Goal: Task Accomplishment & Management: Manage account settings

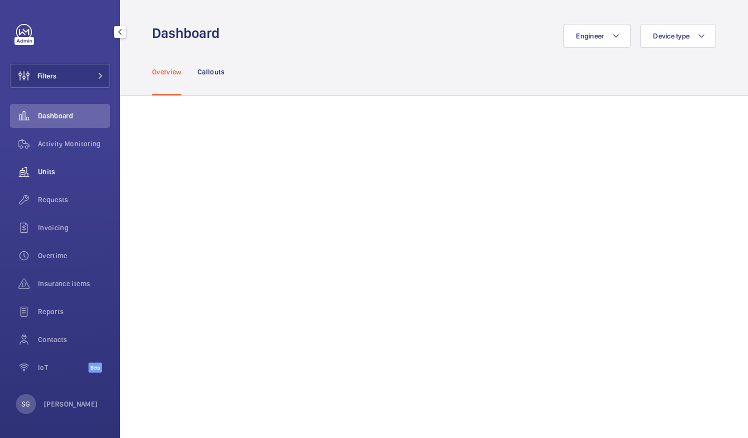
click at [52, 177] on div "Units" at bounding box center [60, 172] width 100 height 24
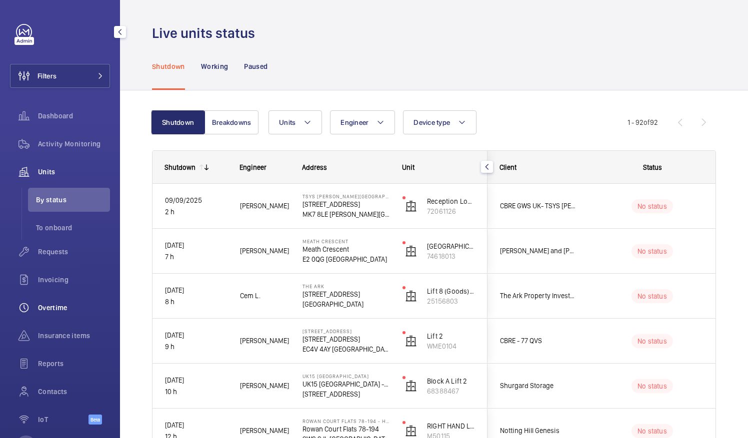
click at [78, 302] on div "Overtime" at bounding box center [60, 308] width 100 height 24
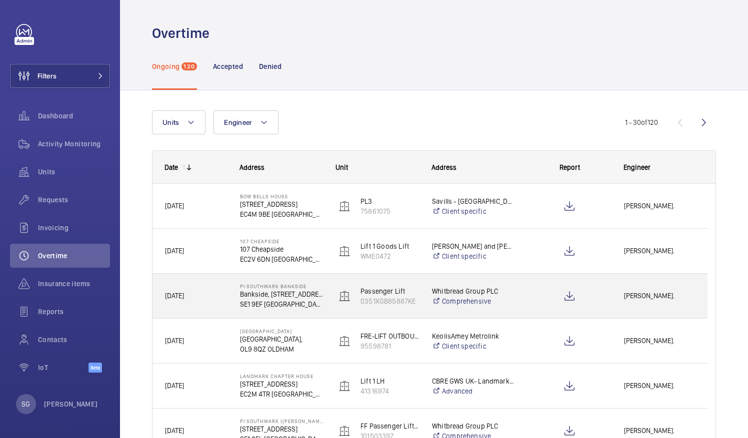
click at [652, 302] on div "[PERSON_NAME]." at bounding box center [659, 295] width 95 height 31
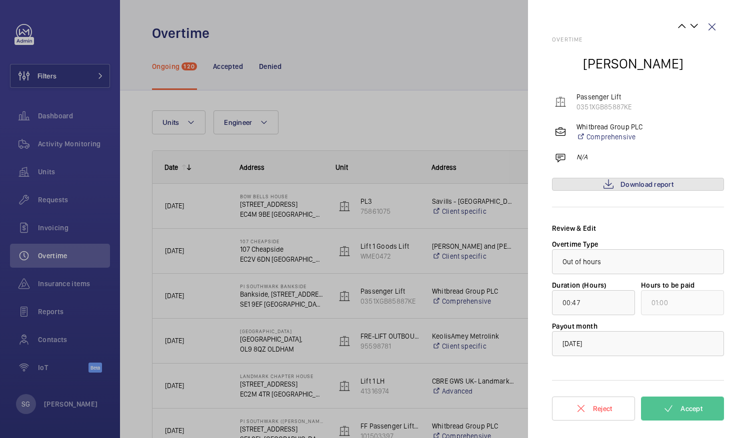
click at [607, 187] on mat-icon at bounding box center [608, 184] width 12 height 12
click at [685, 401] on button "Accept" at bounding box center [682, 409] width 83 height 24
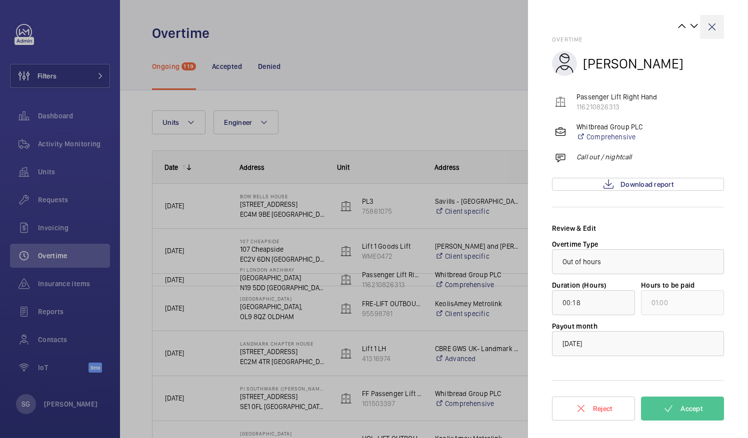
click at [715, 26] on wm-front-icon-button at bounding box center [712, 27] width 24 height 24
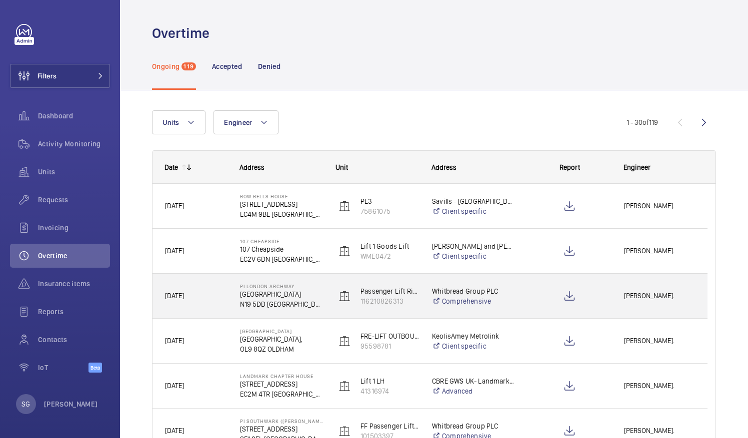
click at [651, 300] on span "[PERSON_NAME]." at bounding box center [659, 295] width 71 height 11
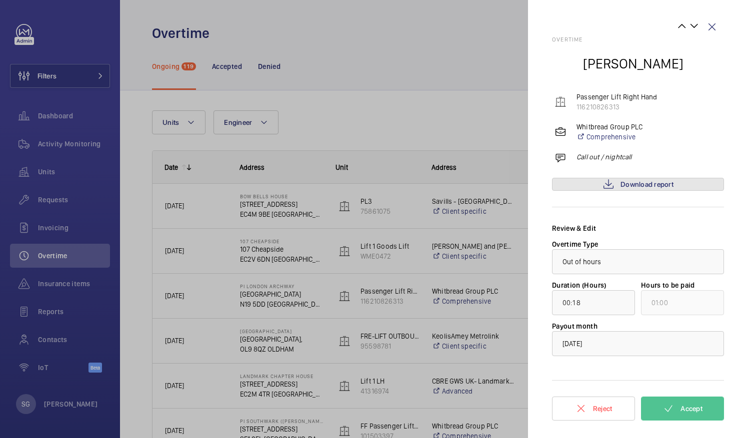
click at [650, 183] on span "Download report" at bounding box center [646, 184] width 53 height 8
click at [681, 413] on button "Accept" at bounding box center [682, 409] width 83 height 24
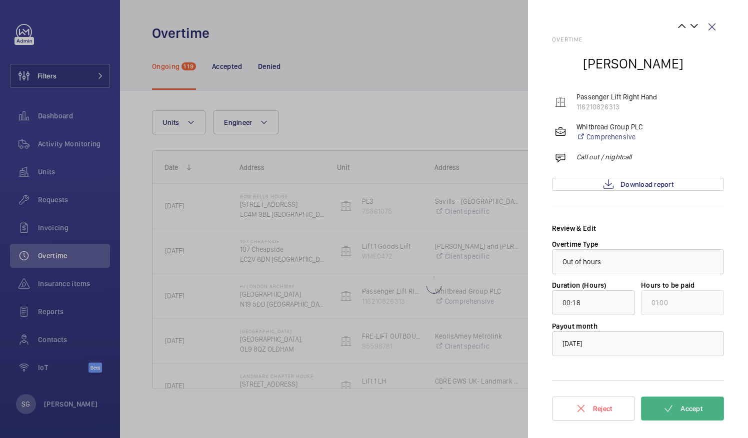
type input "00:21"
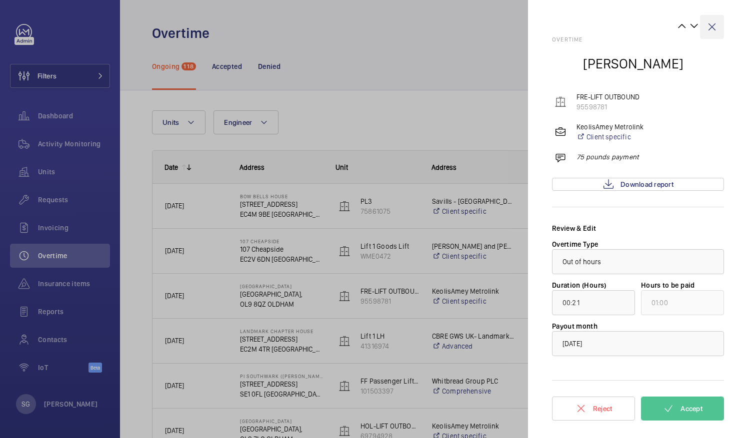
click at [714, 21] on wm-front-icon-button at bounding box center [712, 27] width 24 height 24
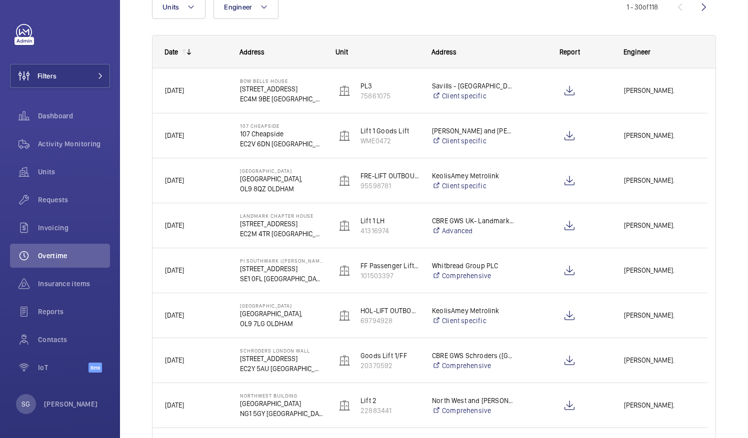
scroll to position [125, 0]
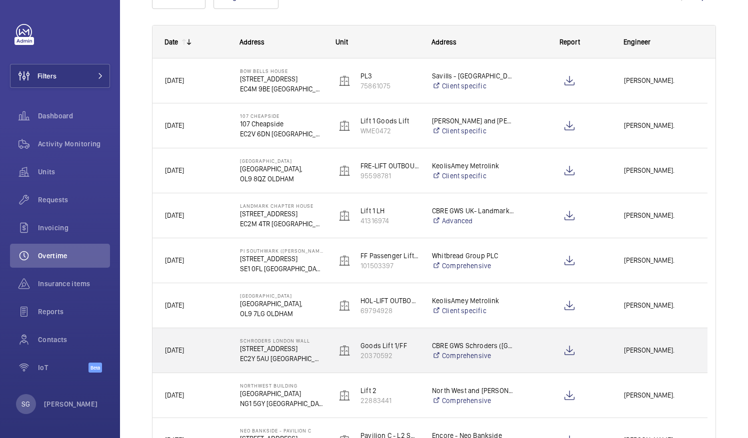
click at [660, 342] on div "[PERSON_NAME]." at bounding box center [659, 350] width 95 height 31
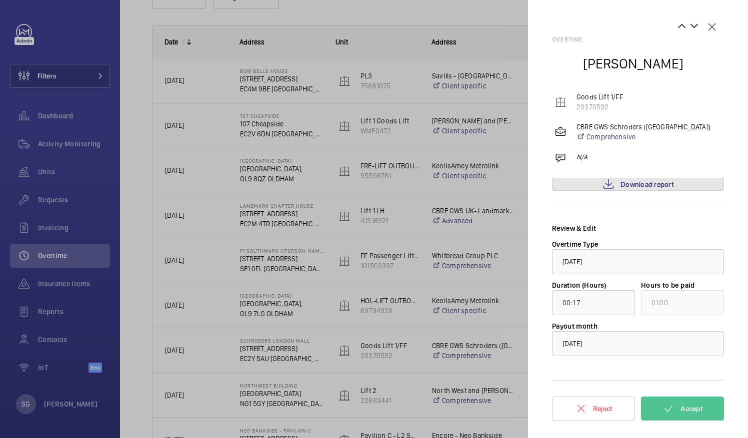
click at [595, 189] on link "Download report" at bounding box center [638, 184] width 172 height 13
click at [683, 399] on button "Accept" at bounding box center [682, 409] width 83 height 24
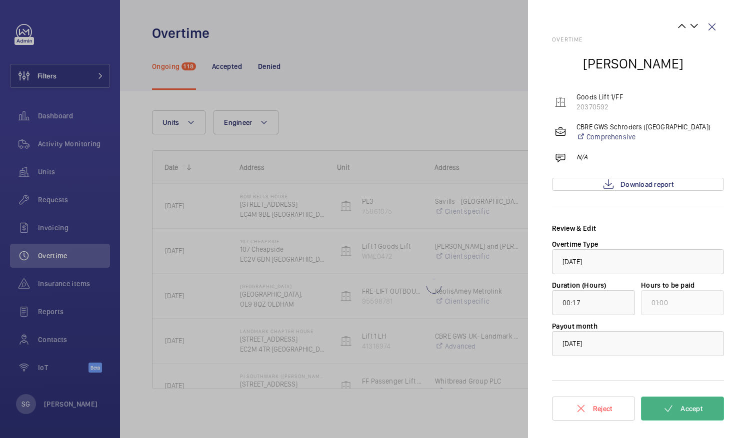
scroll to position [0, 0]
type input "00:25"
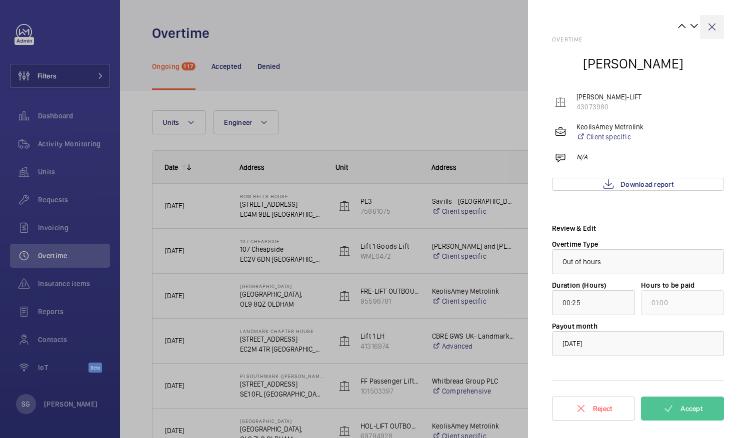
click at [716, 28] on wm-front-icon-button at bounding box center [712, 27] width 24 height 24
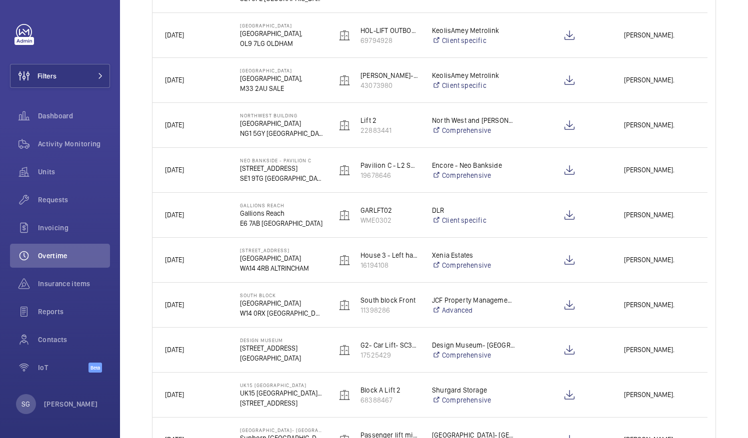
scroll to position [644, 0]
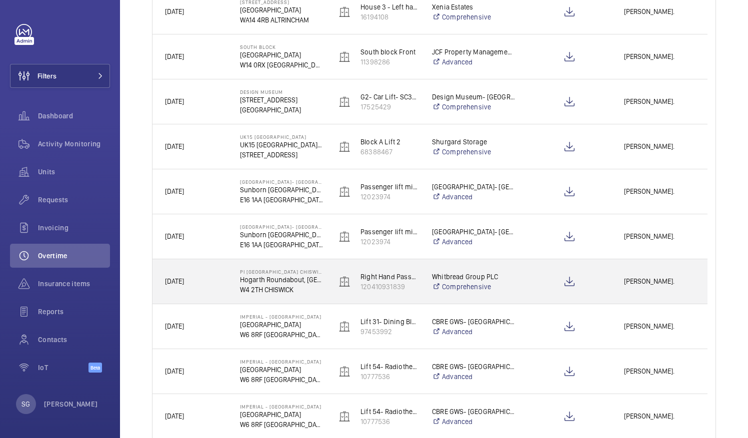
click at [647, 280] on span "[PERSON_NAME]." at bounding box center [659, 281] width 71 height 11
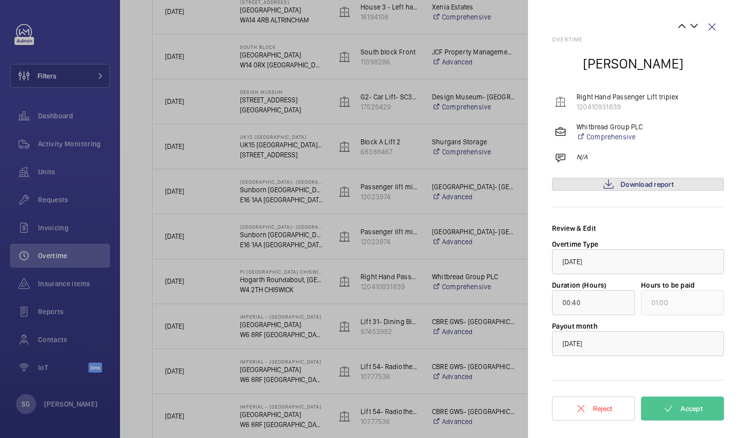
click at [627, 182] on span "Download report" at bounding box center [646, 184] width 53 height 8
click at [664, 405] on mat-icon at bounding box center [668, 409] width 12 height 12
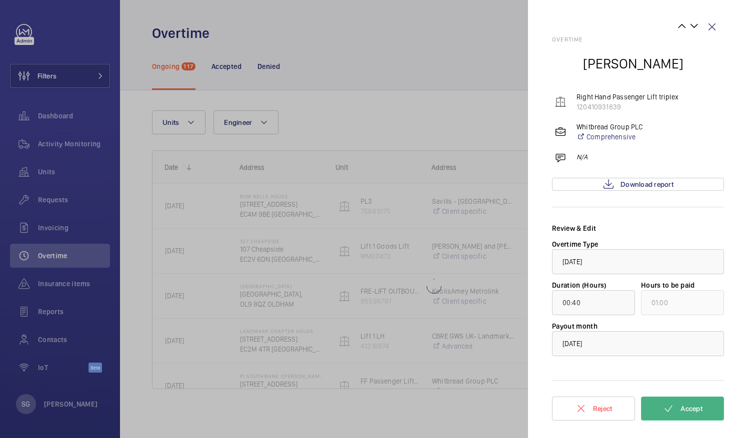
scroll to position [0, 0]
type input "01:01"
type input "02:00"
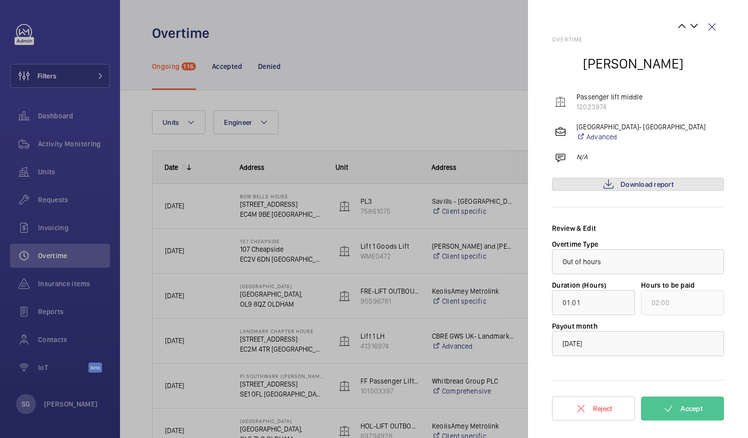
click at [622, 183] on span "Download report" at bounding box center [646, 184] width 53 height 8
click at [676, 408] on button "Accept" at bounding box center [682, 409] width 83 height 24
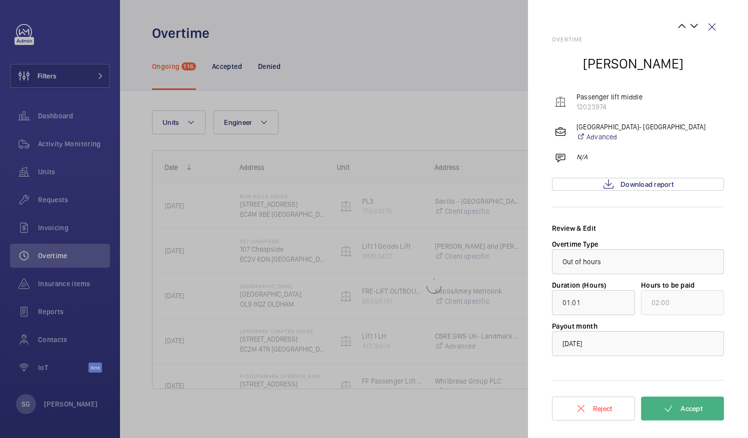
type input "01:21"
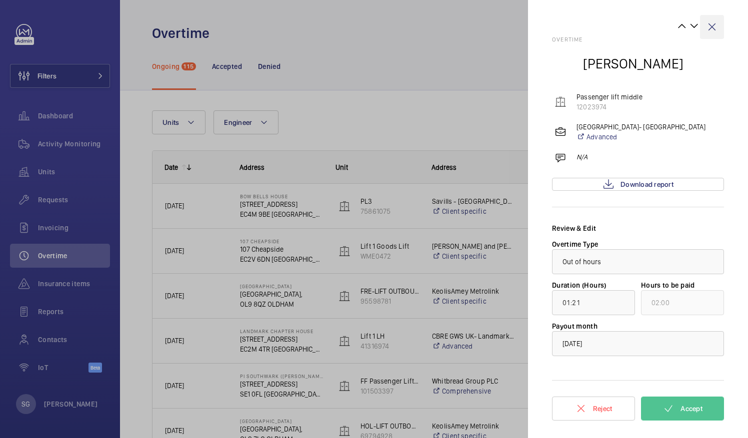
click at [712, 27] on wm-front-icon-button at bounding box center [712, 27] width 24 height 24
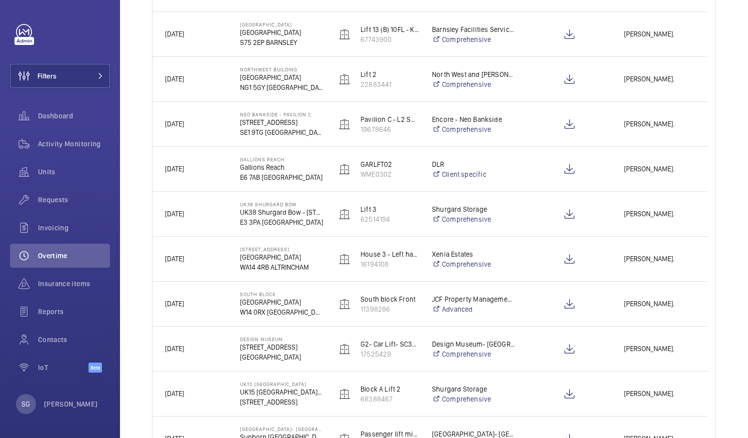
scroll to position [491, 0]
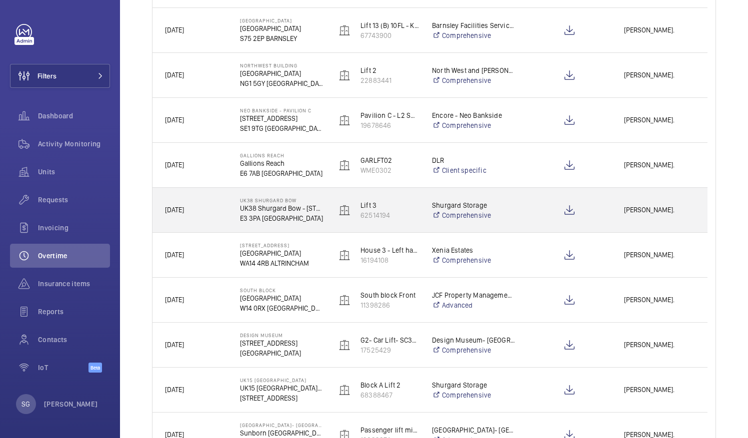
click at [654, 208] on span "[PERSON_NAME]." at bounding box center [659, 209] width 71 height 11
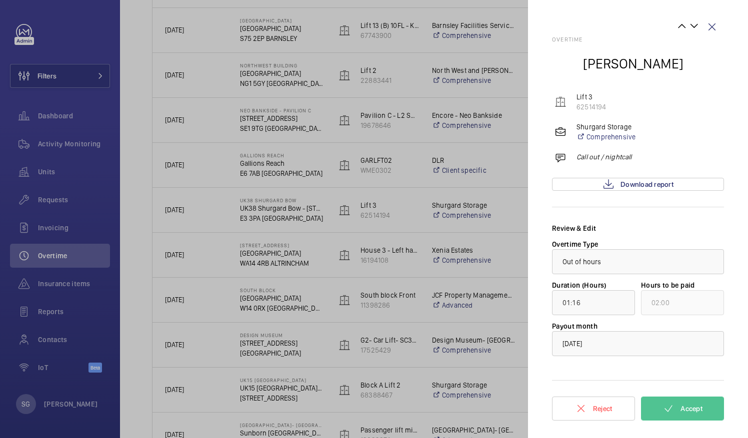
click at [651, 176] on div "Overtime [PERSON_NAME] Lift 3 62514194 Shurgard Storage Comprehensive Call out …" at bounding box center [638, 231] width 172 height 390
click at [653, 185] on span "Download report" at bounding box center [646, 184] width 53 height 8
click at [667, 402] on button "Accept" at bounding box center [682, 409] width 83 height 24
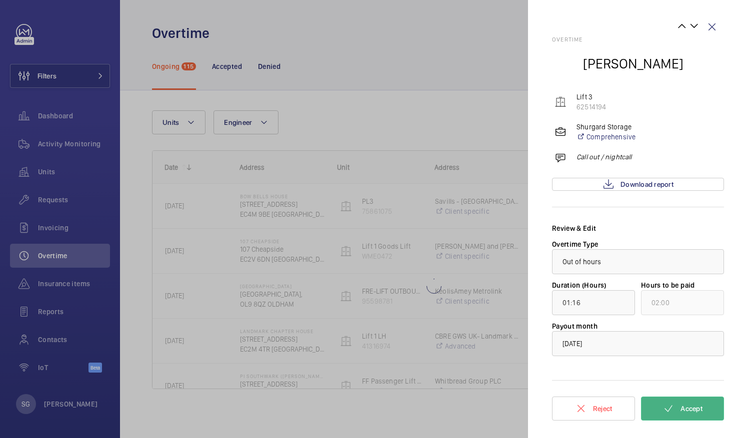
scroll to position [0, 0]
type input "00:02"
type input "01:00"
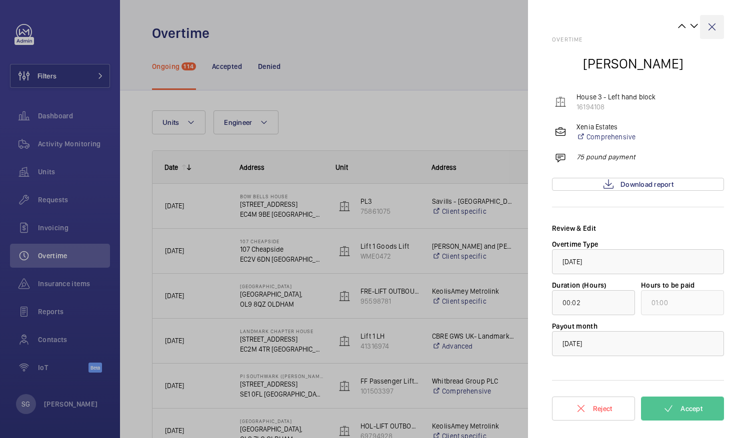
click at [711, 27] on wm-front-icon-button at bounding box center [712, 27] width 24 height 24
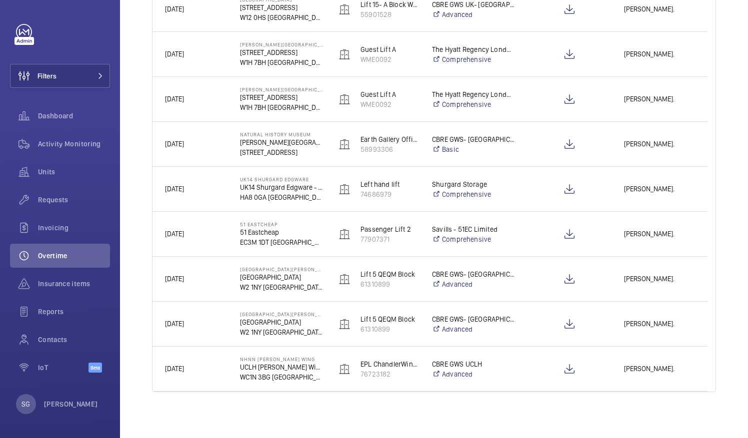
scroll to position [1143, 0]
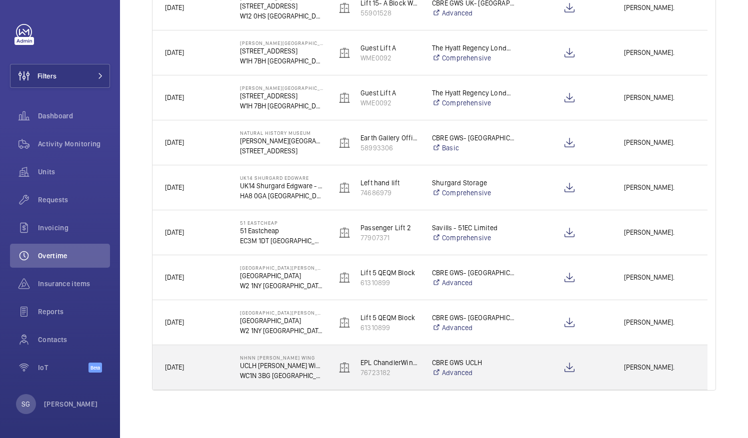
click at [660, 371] on span "[PERSON_NAME]." at bounding box center [659, 367] width 71 height 11
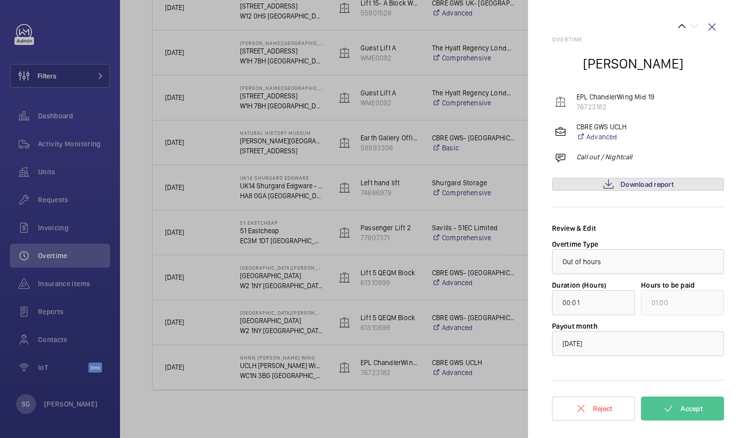
click at [606, 184] on mat-icon at bounding box center [608, 184] width 12 height 12
click at [678, 408] on button "Accept" at bounding box center [682, 409] width 83 height 24
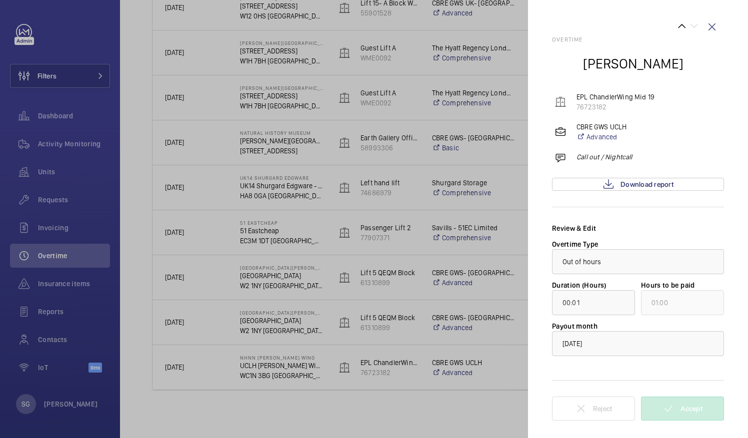
scroll to position [0, 0]
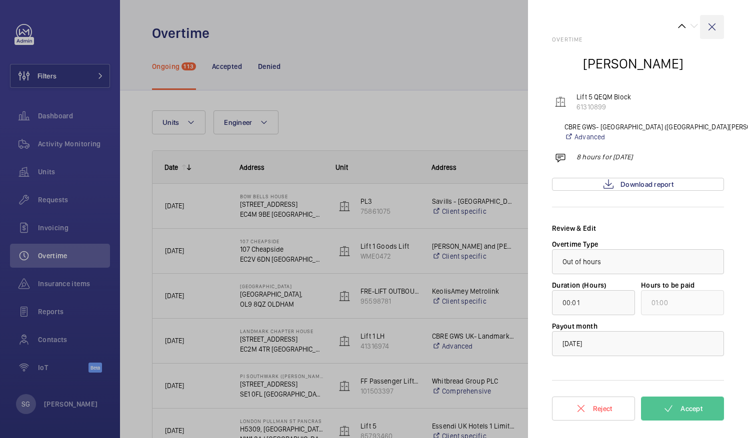
click at [716, 27] on wm-front-icon-button at bounding box center [712, 27] width 24 height 24
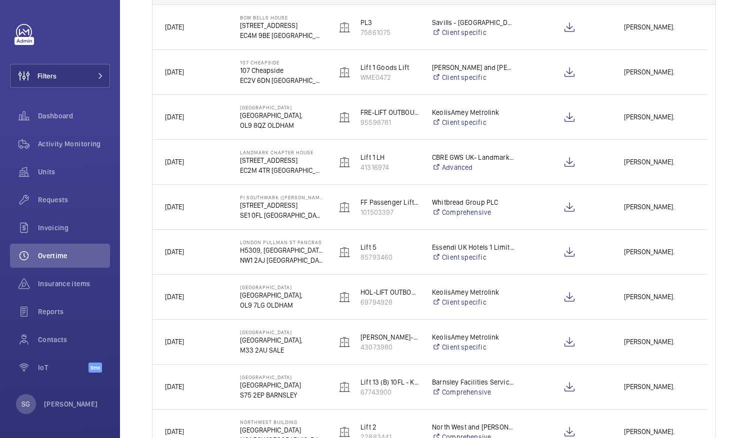
scroll to position [195, 0]
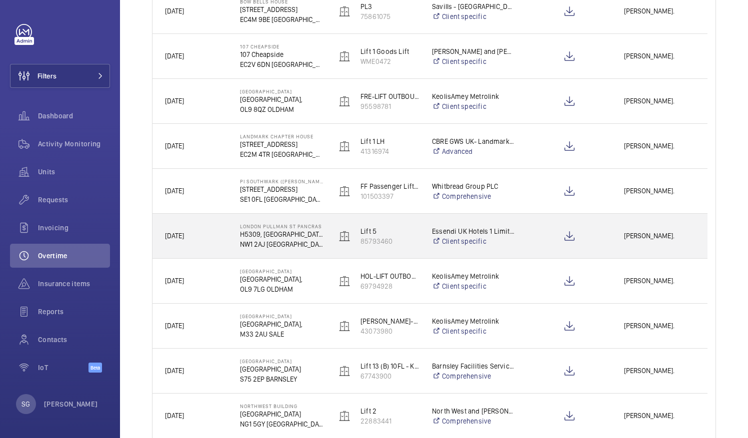
click at [656, 241] on span "[PERSON_NAME]." at bounding box center [659, 235] width 71 height 11
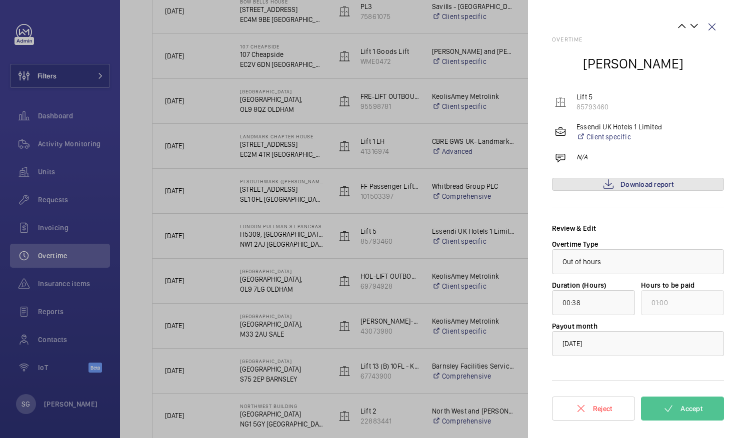
click at [636, 186] on span "Download report" at bounding box center [646, 184] width 53 height 8
click at [704, 410] on button "Accept" at bounding box center [682, 409] width 83 height 24
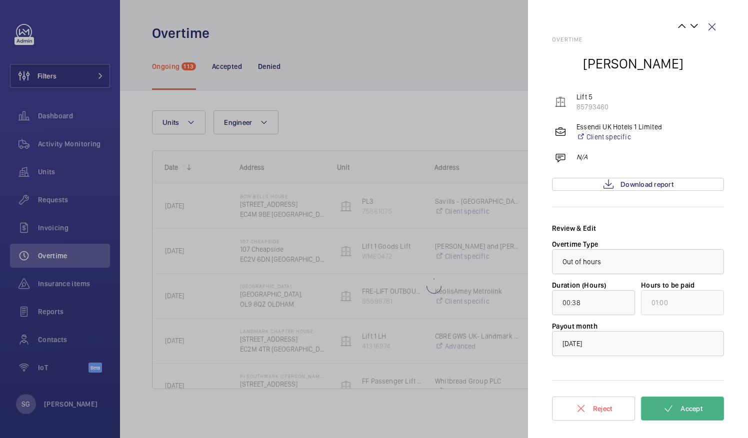
scroll to position [0, 0]
type input "00:37"
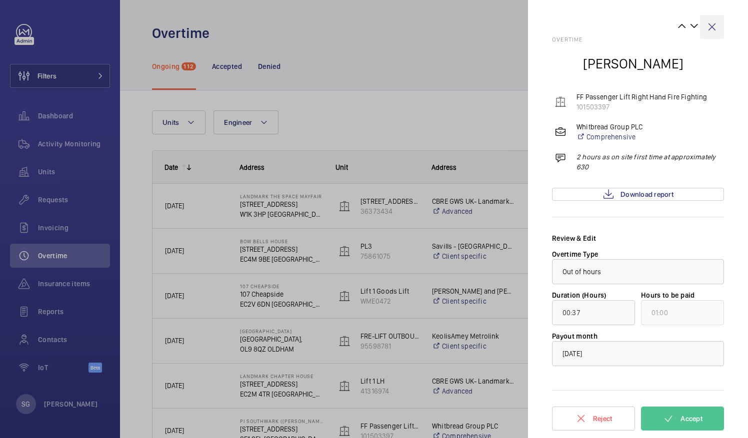
click at [708, 32] on wm-front-icon-button at bounding box center [712, 27] width 24 height 24
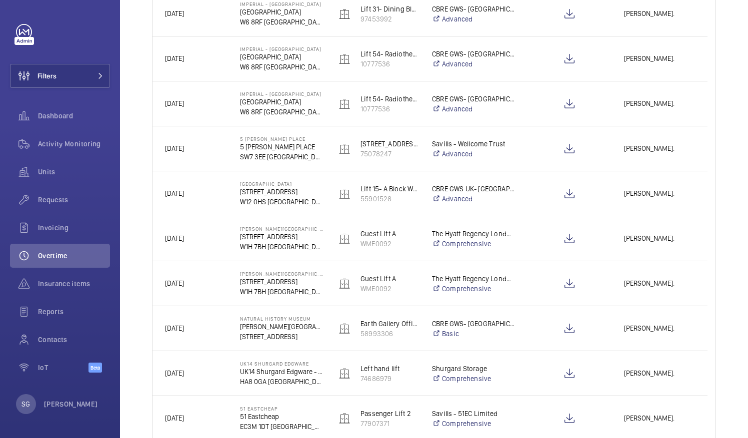
scroll to position [1034, 0]
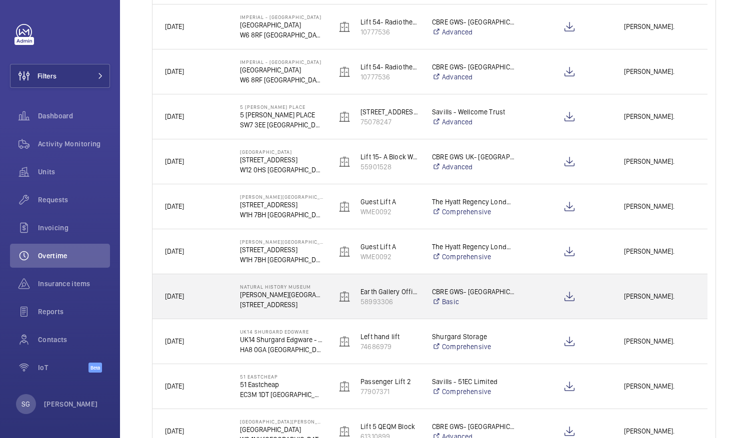
click at [662, 287] on div "[PERSON_NAME]." at bounding box center [659, 296] width 95 height 31
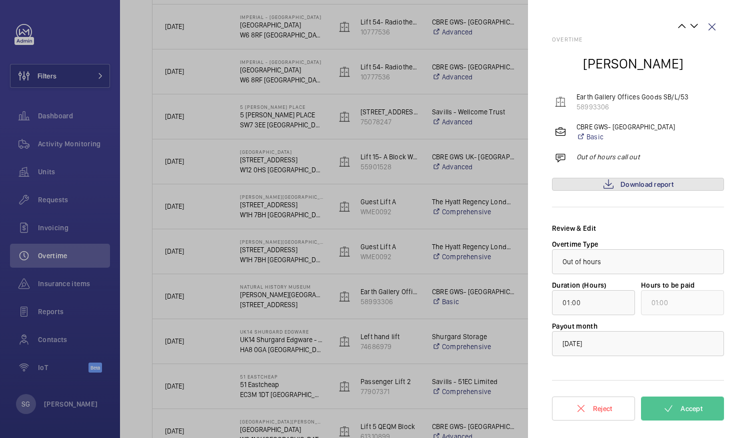
click at [597, 184] on link "Download report" at bounding box center [638, 184] width 172 height 13
click at [682, 411] on span "Accept" at bounding box center [691, 409] width 22 height 8
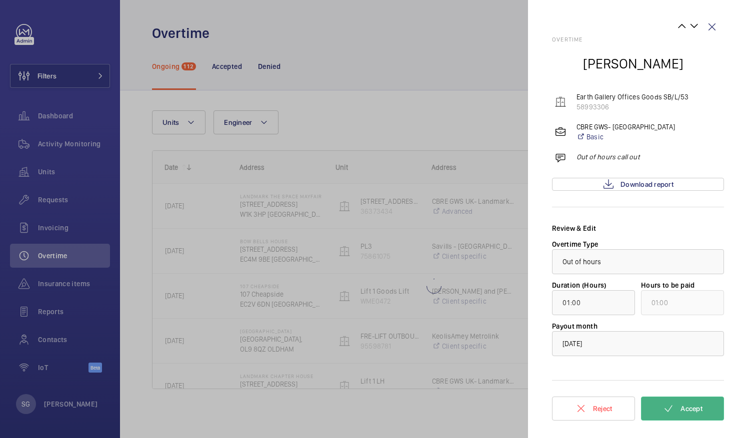
scroll to position [0, 0]
type input "00:30"
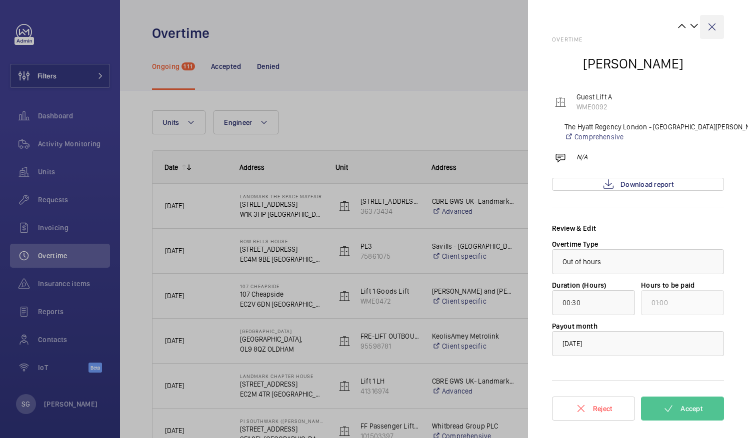
click at [711, 24] on wm-front-icon-button at bounding box center [712, 27] width 24 height 24
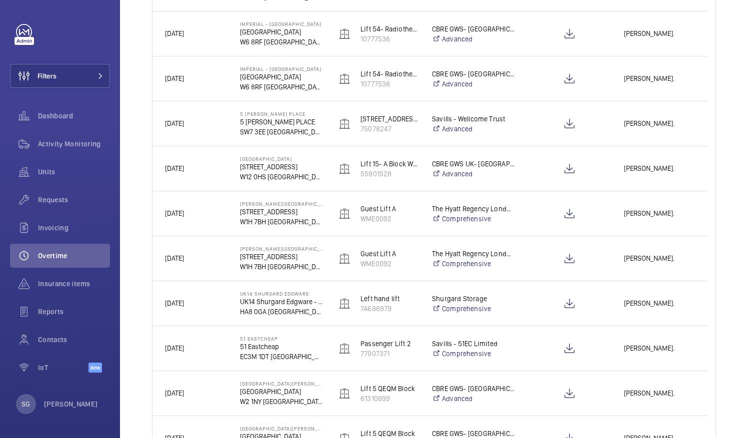
scroll to position [1087, 0]
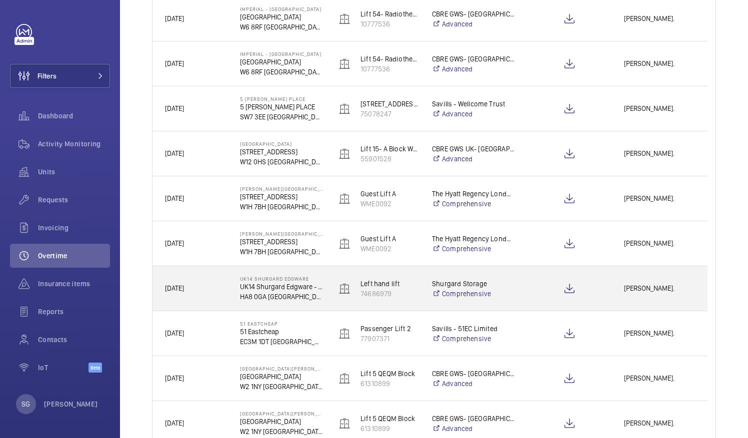
click at [641, 278] on div "[PERSON_NAME]." at bounding box center [659, 288] width 95 height 31
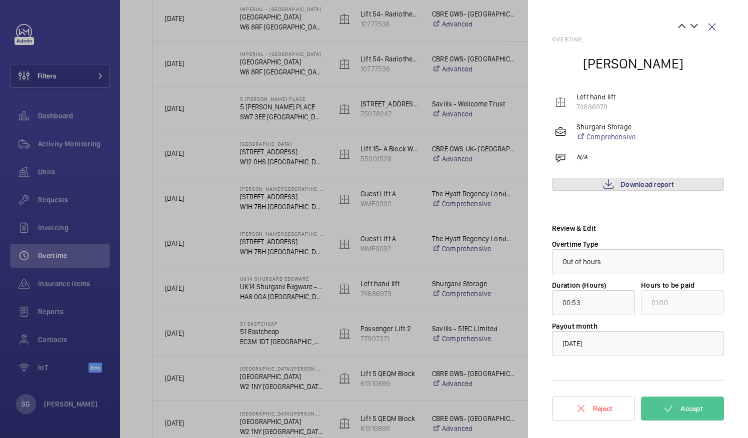
click at [642, 181] on span "Download report" at bounding box center [646, 184] width 53 height 8
click at [698, 404] on button "Accept" at bounding box center [682, 409] width 83 height 24
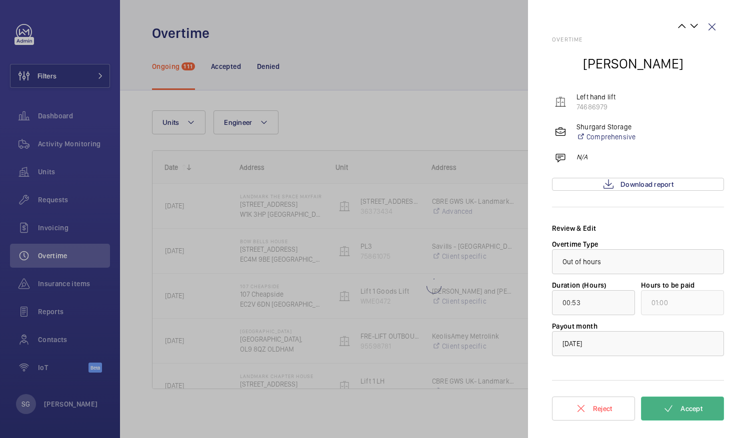
scroll to position [0, 0]
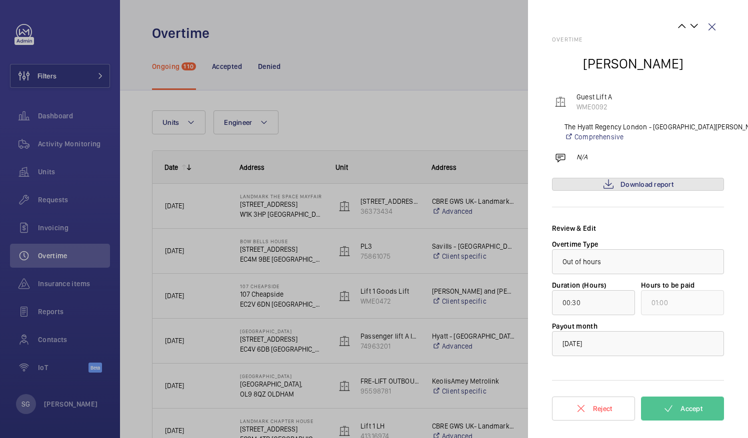
click at [616, 180] on link "Download report" at bounding box center [638, 184] width 172 height 13
click at [678, 407] on button "Accept" at bounding box center [682, 409] width 83 height 24
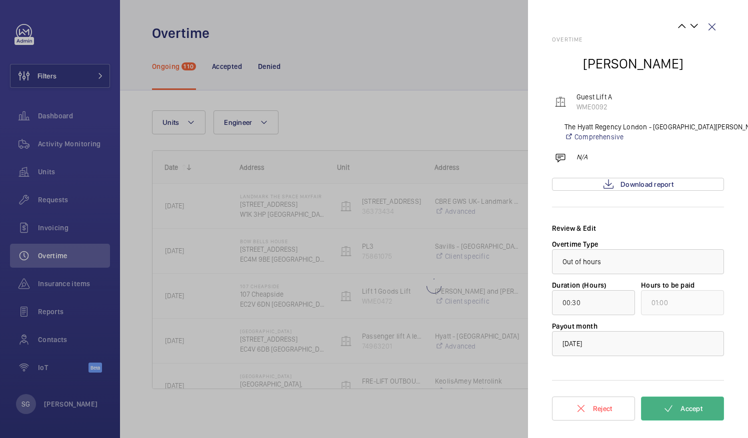
type input "04:09"
type input "05:00"
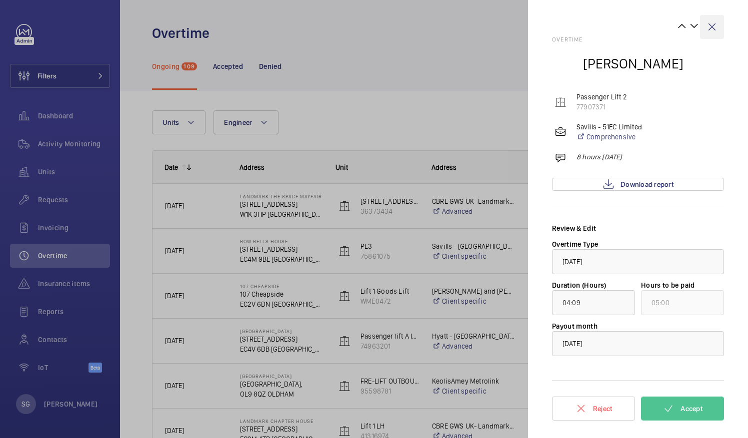
click at [710, 27] on wm-front-icon-button at bounding box center [712, 27] width 24 height 24
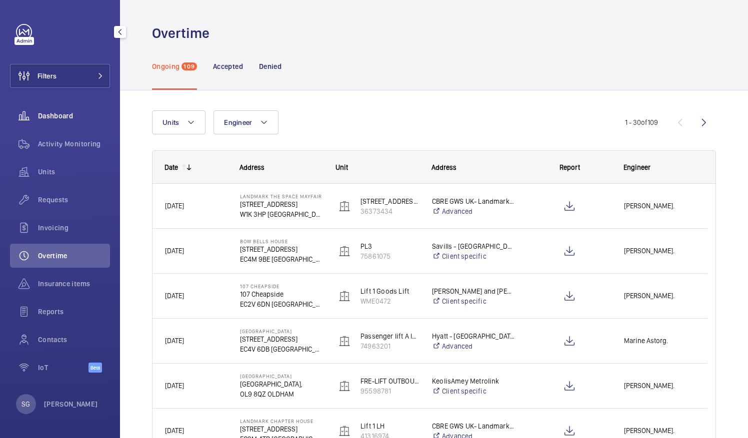
click at [67, 115] on span "Dashboard" at bounding box center [74, 116] width 72 height 10
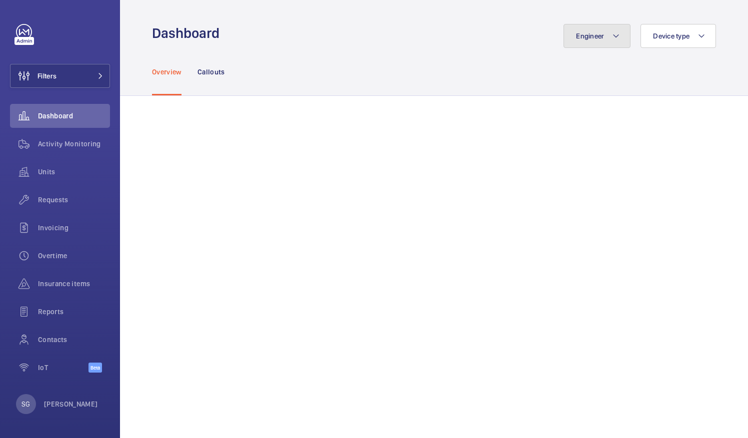
click at [597, 38] on span "Engineer" at bounding box center [590, 36] width 28 height 8
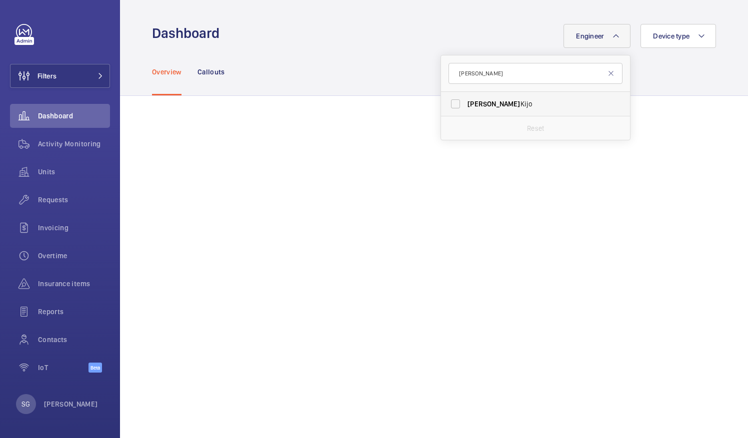
type input "[PERSON_NAME]"
click at [451, 101] on label "[PERSON_NAME]" at bounding box center [528, 104] width 174 height 24
click at [451, 101] on input "[PERSON_NAME]" at bounding box center [455, 104] width 20 height 20
checkbox input "true"
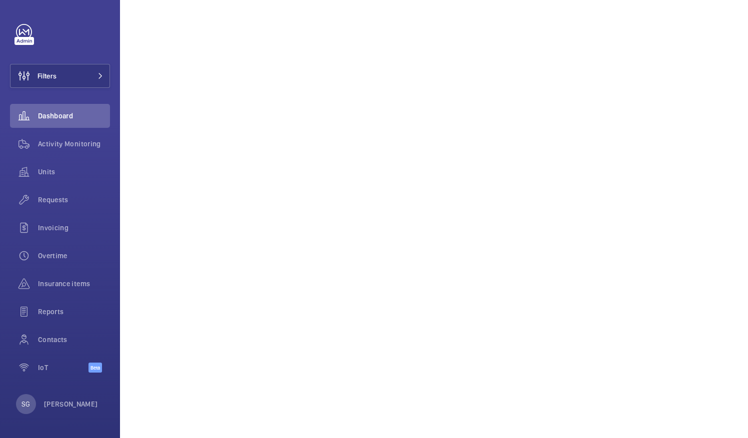
scroll to position [232, 0]
click at [65, 246] on div "Overtime" at bounding box center [60, 256] width 100 height 24
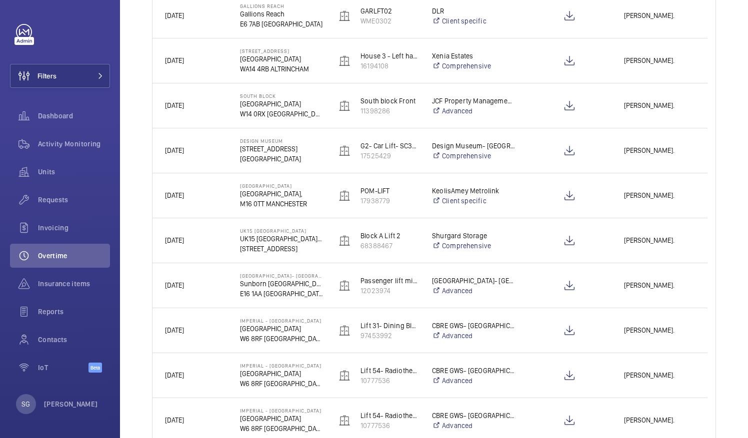
scroll to position [784, 0]
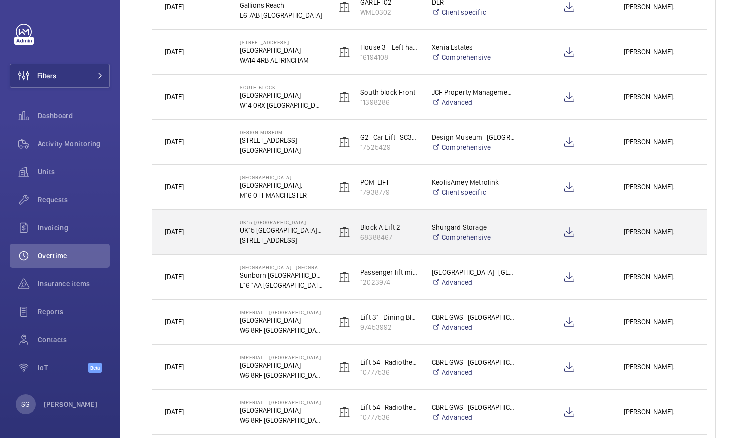
click at [632, 223] on div "[PERSON_NAME]." at bounding box center [659, 231] width 95 height 31
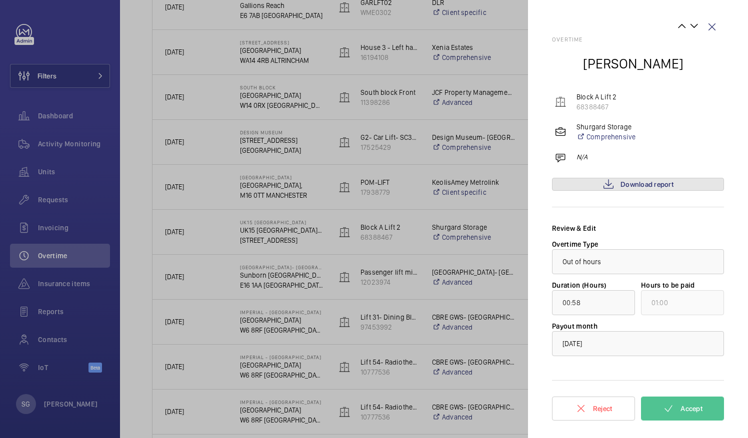
click at [660, 181] on span "Download report" at bounding box center [646, 184] width 53 height 8
click at [679, 404] on button "Accept" at bounding box center [682, 409] width 83 height 24
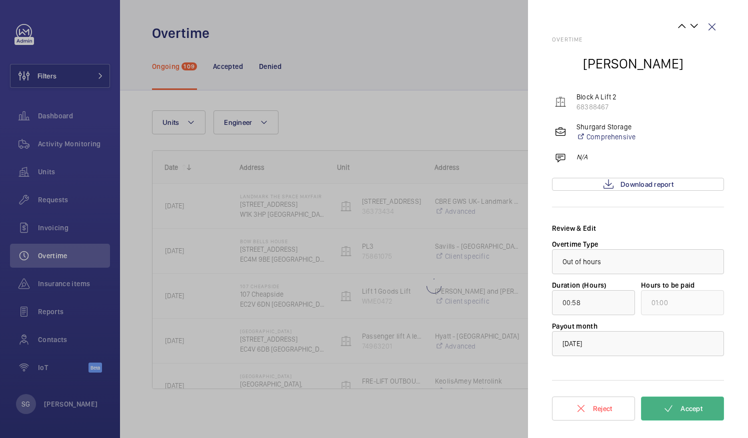
scroll to position [0, 0]
type input "13:48"
type input "14:00"
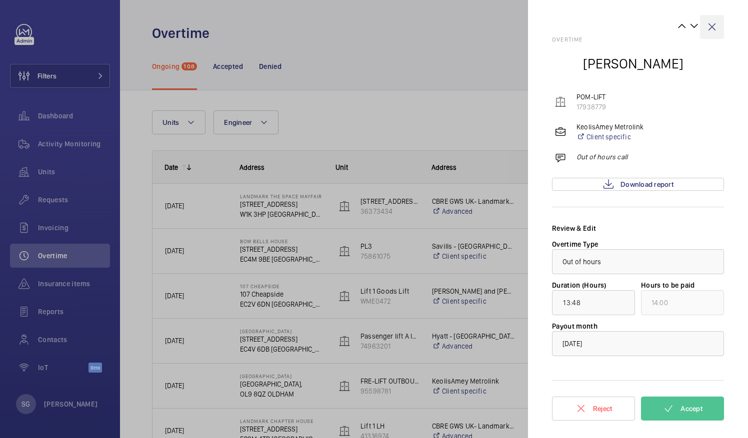
click at [708, 27] on wm-front-icon-button at bounding box center [712, 27] width 24 height 24
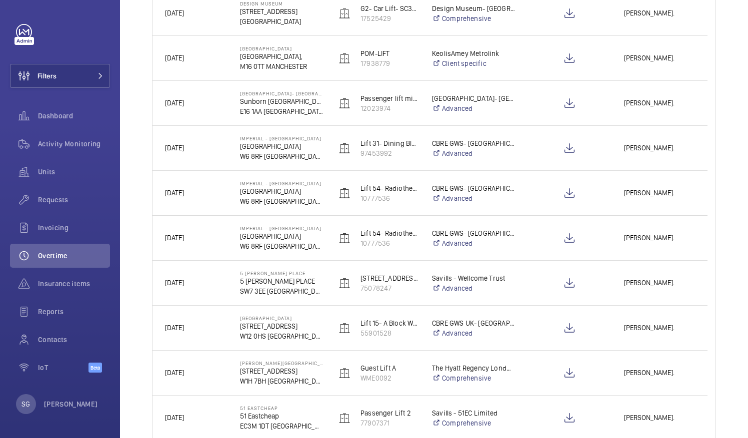
scroll to position [1008, 0]
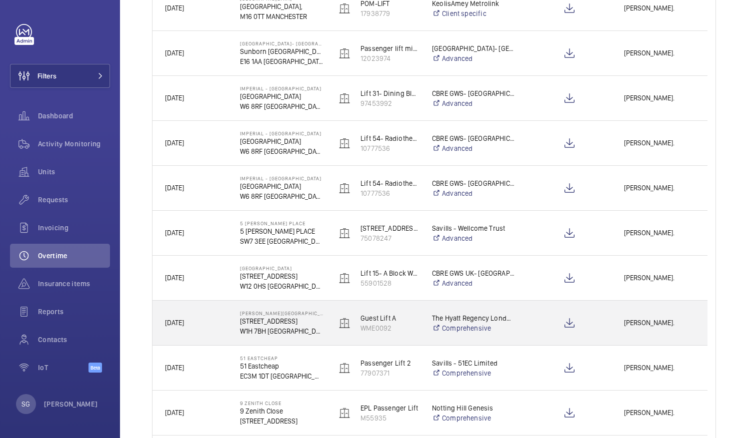
click at [666, 328] on span "[PERSON_NAME]." at bounding box center [659, 322] width 71 height 11
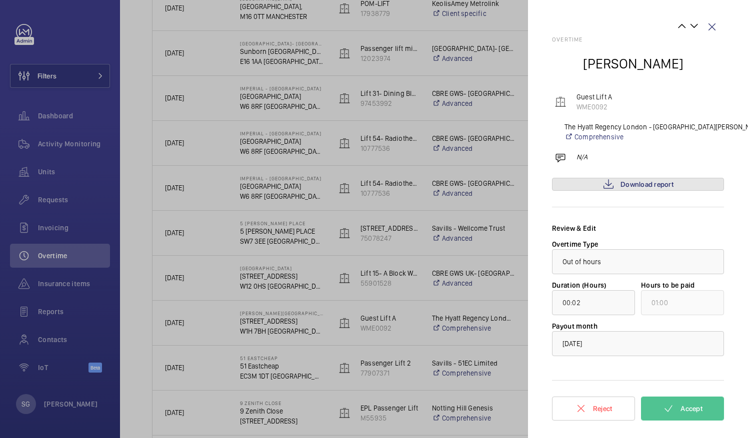
click at [636, 182] on span "Download report" at bounding box center [646, 184] width 53 height 8
click at [675, 411] on button "Accept" at bounding box center [682, 409] width 83 height 24
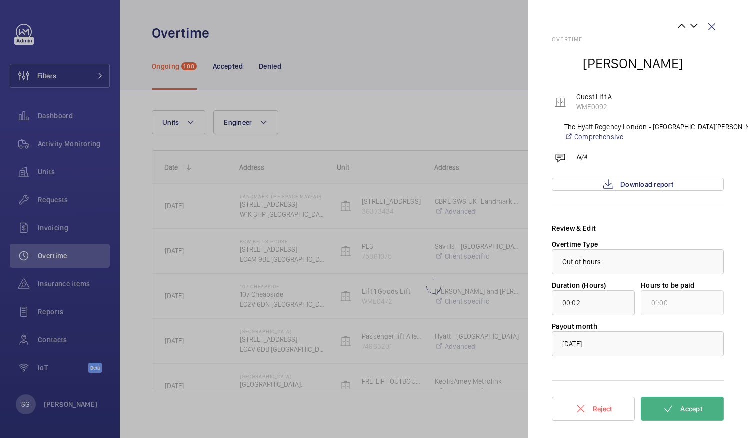
scroll to position [0, 0]
type input "00:59"
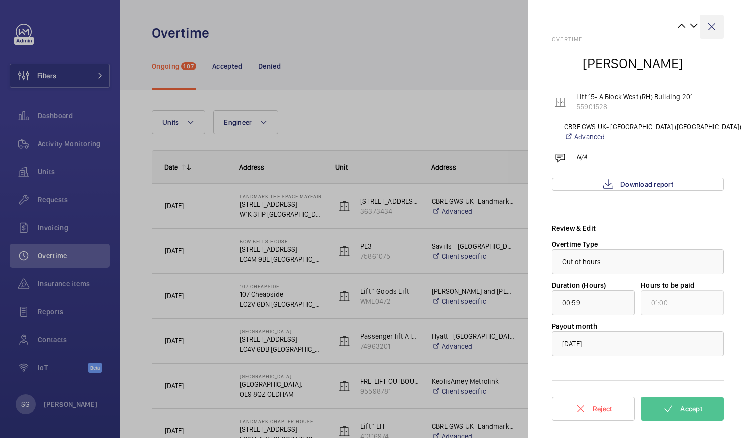
click at [718, 19] on wm-front-icon-button at bounding box center [712, 27] width 24 height 24
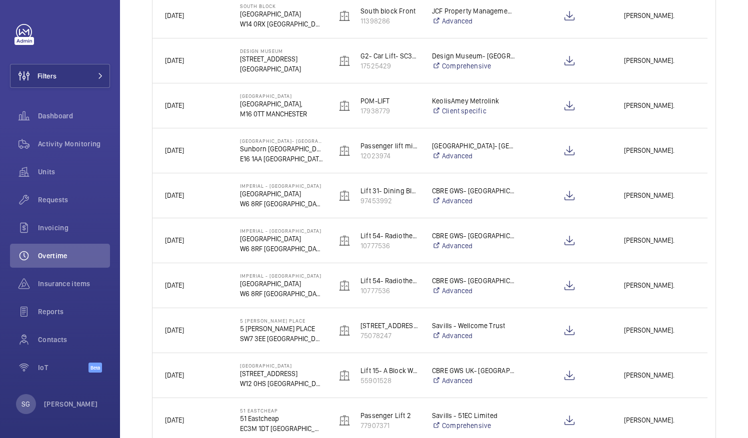
scroll to position [958, 0]
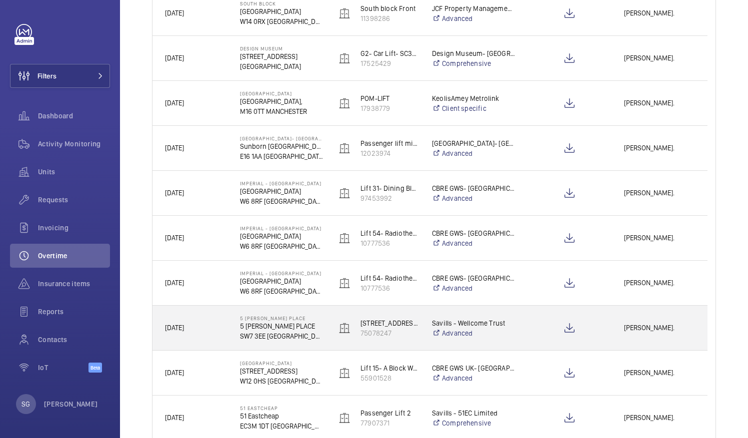
click at [647, 334] on div "[PERSON_NAME]." at bounding box center [659, 327] width 95 height 31
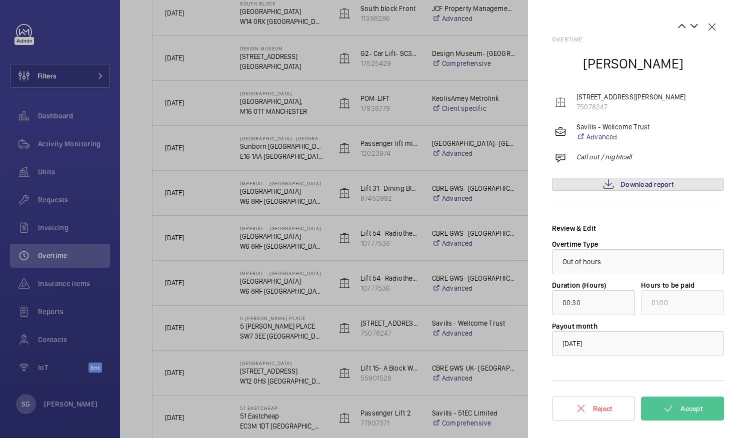
click at [621, 178] on link "Download report" at bounding box center [638, 184] width 172 height 13
click at [662, 407] on mat-icon at bounding box center [668, 409] width 12 height 12
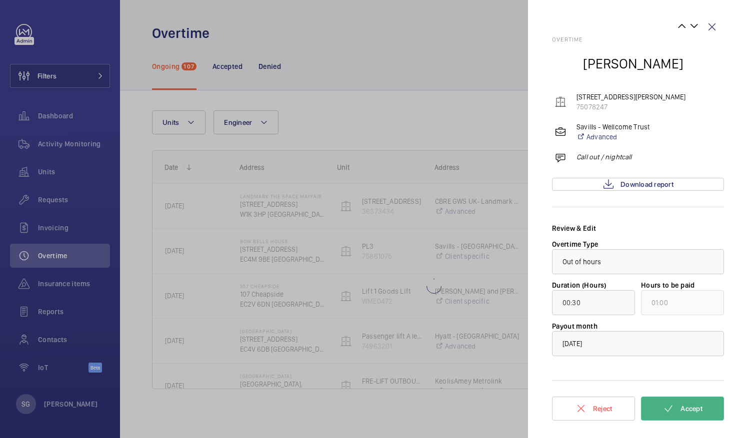
scroll to position [0, 0]
type input "03:24"
type input "04:00"
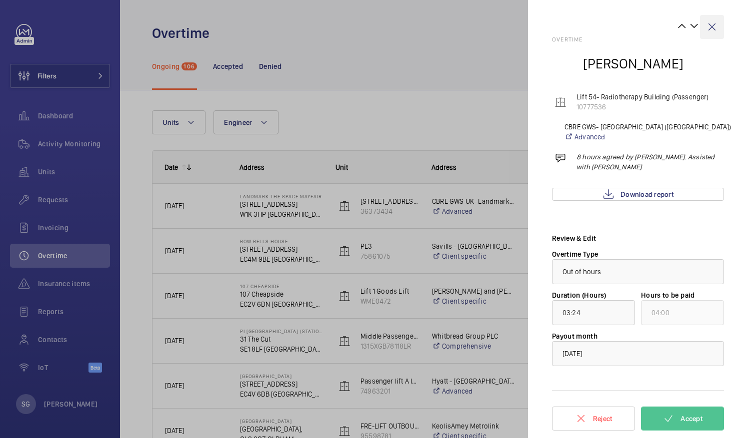
click at [712, 34] on wm-front-icon-button at bounding box center [712, 27] width 24 height 24
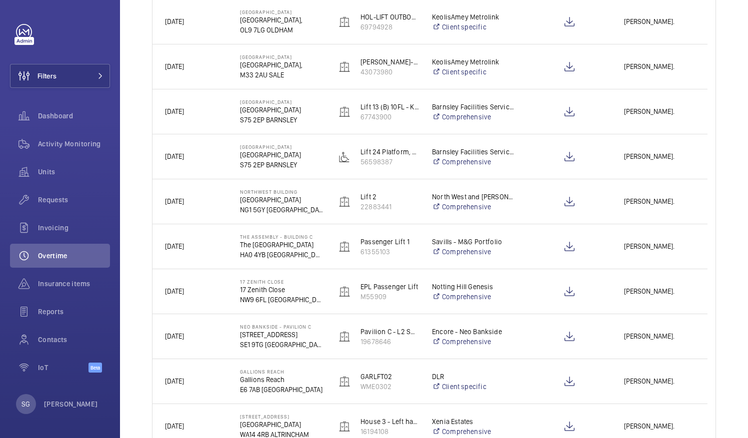
scroll to position [549, 0]
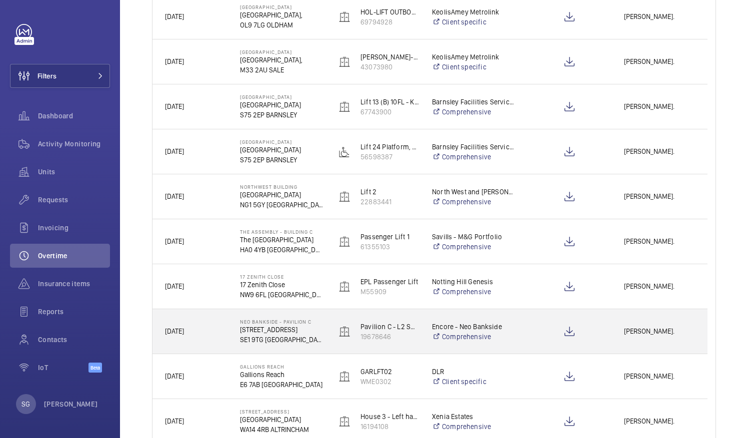
click at [648, 335] on span "[PERSON_NAME]." at bounding box center [659, 331] width 71 height 11
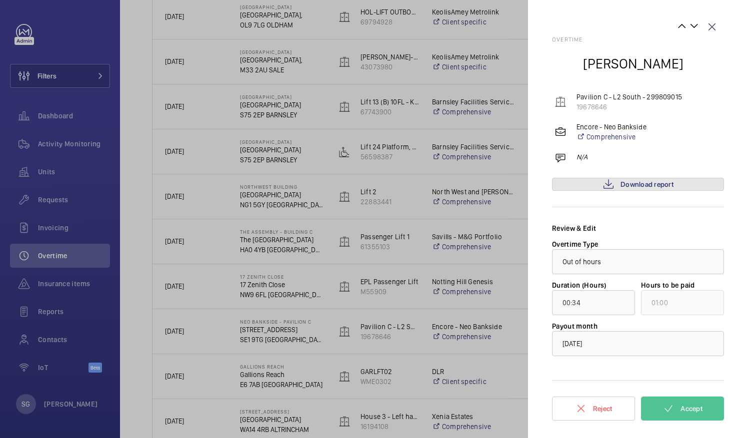
click at [634, 184] on span "Download report" at bounding box center [646, 184] width 53 height 8
click at [684, 409] on span "Accept" at bounding box center [691, 409] width 22 height 8
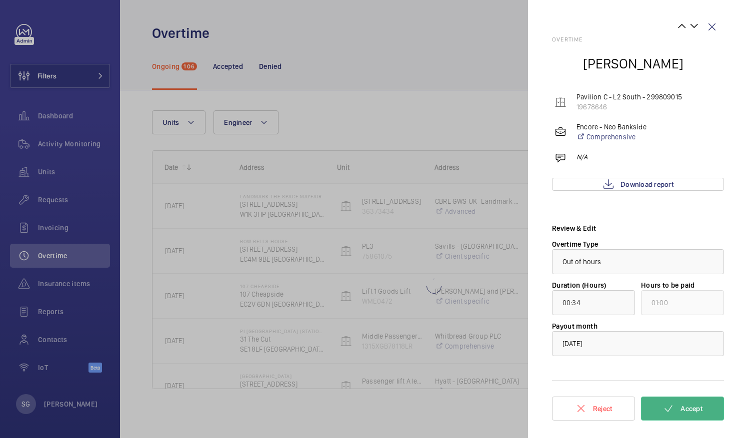
scroll to position [0, 0]
type input "00:01"
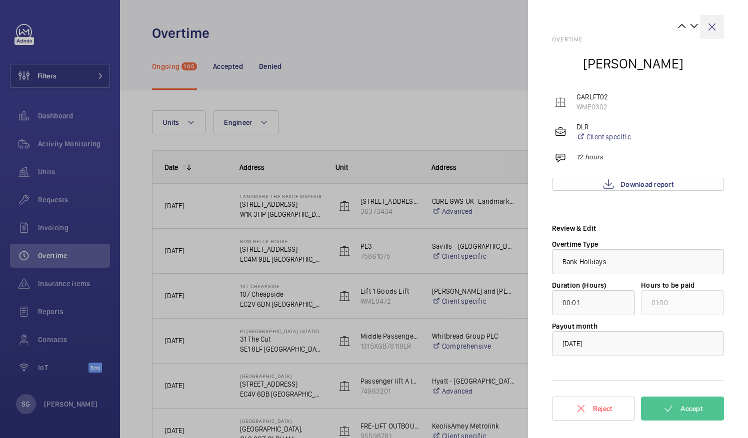
click at [712, 30] on wm-front-icon-button at bounding box center [712, 27] width 24 height 24
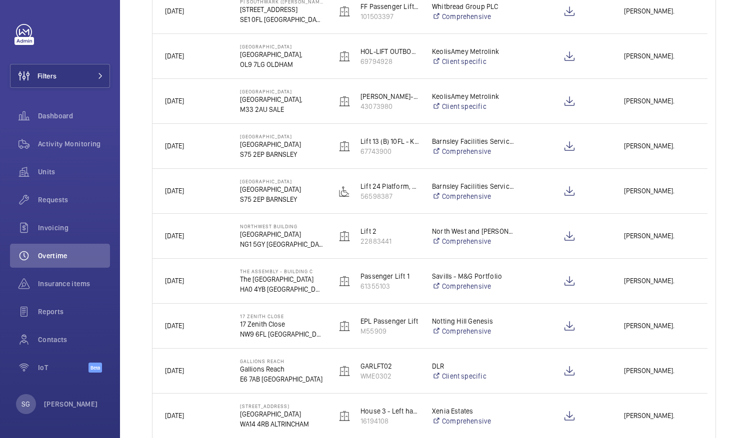
scroll to position [532, 0]
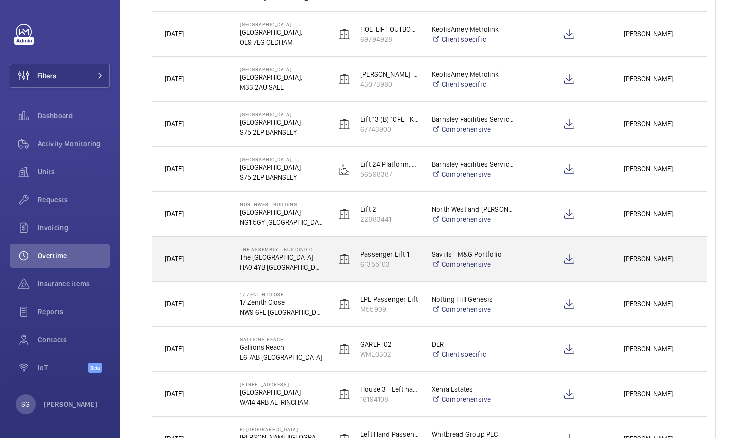
click at [655, 253] on span "[PERSON_NAME]." at bounding box center [659, 258] width 71 height 11
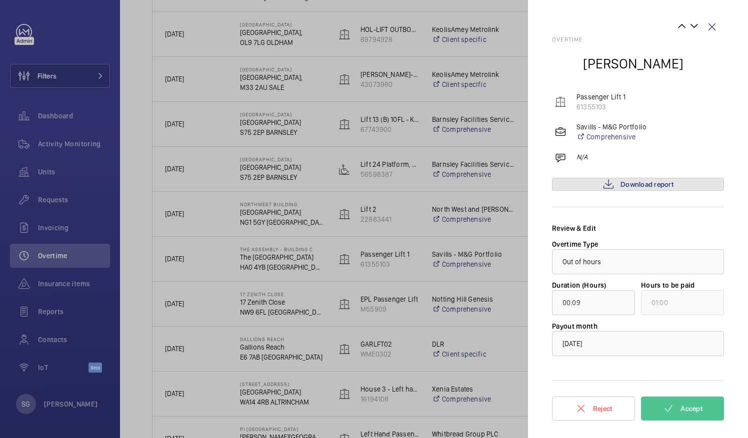
click at [635, 185] on span "Download report" at bounding box center [646, 184] width 53 height 8
click at [697, 405] on span "Accept" at bounding box center [691, 409] width 22 height 8
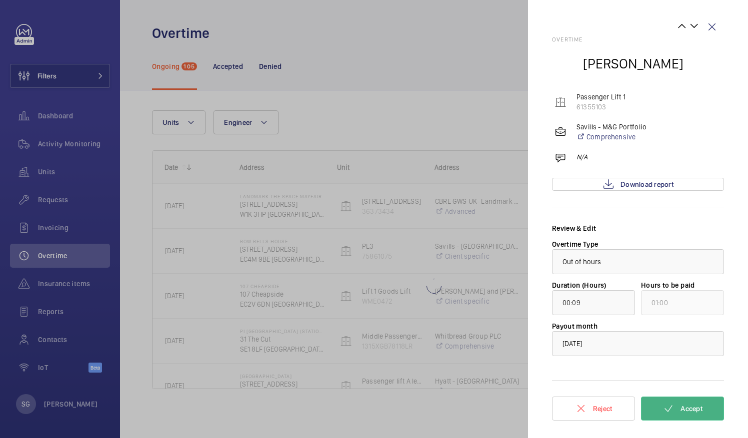
scroll to position [0, 0]
type input "00:27"
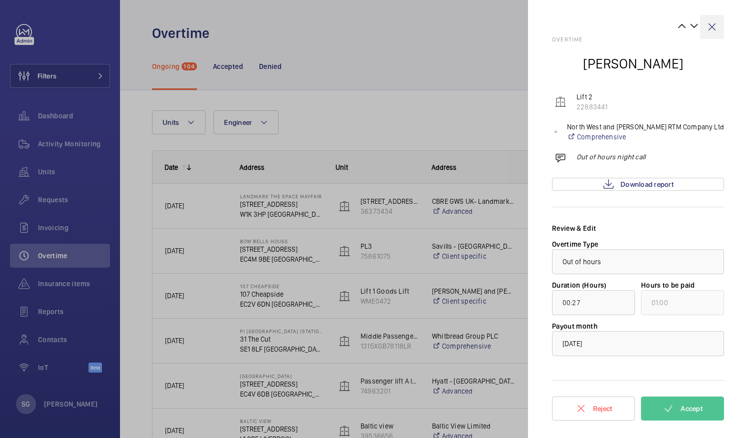
click at [713, 30] on wm-front-icon-button at bounding box center [712, 27] width 24 height 24
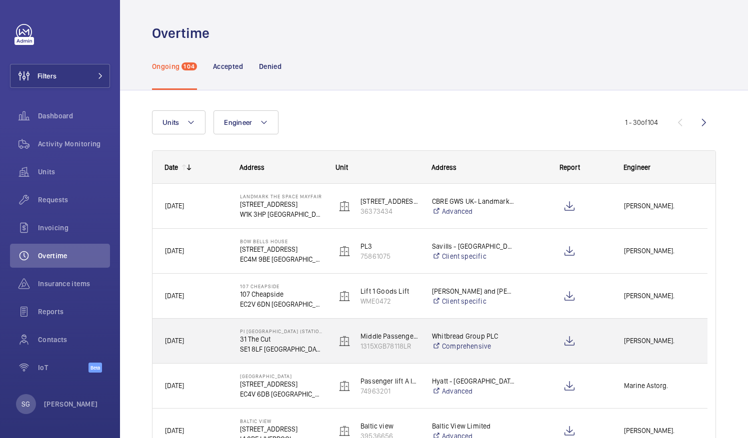
click at [655, 337] on span "[PERSON_NAME]." at bounding box center [659, 340] width 71 height 11
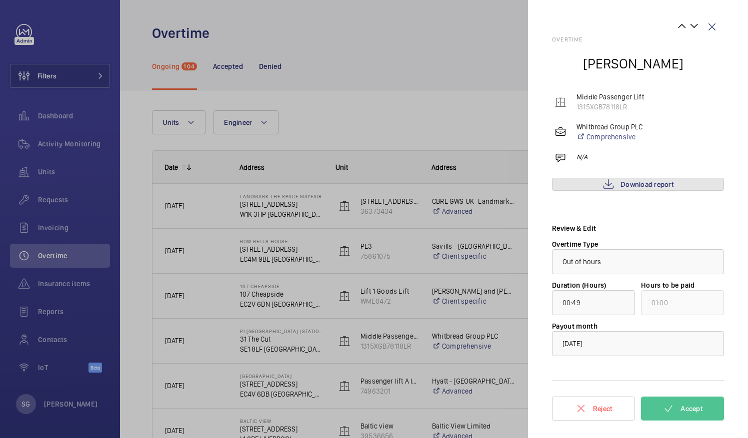
click at [613, 183] on mat-icon at bounding box center [608, 184] width 12 height 12
click at [587, 137] on link "Comprehensive" at bounding box center [609, 137] width 66 height 10
click at [43, 167] on div at bounding box center [374, 219] width 748 height 438
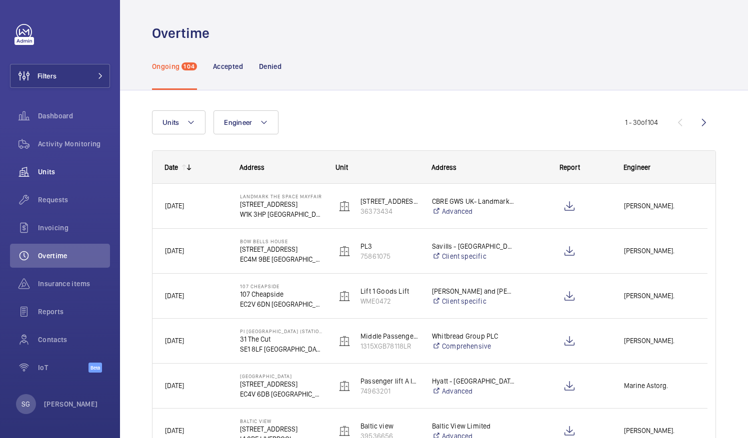
click at [49, 177] on div "Units" at bounding box center [60, 172] width 100 height 24
click at [47, 169] on span "Units" at bounding box center [74, 172] width 72 height 10
click at [51, 162] on div "Units" at bounding box center [60, 172] width 100 height 24
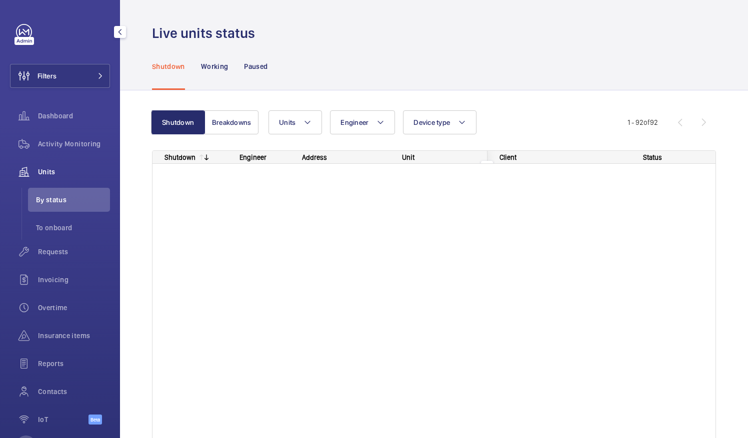
click at [37, 178] on wm-front-icon-button at bounding box center [24, 172] width 28 height 24
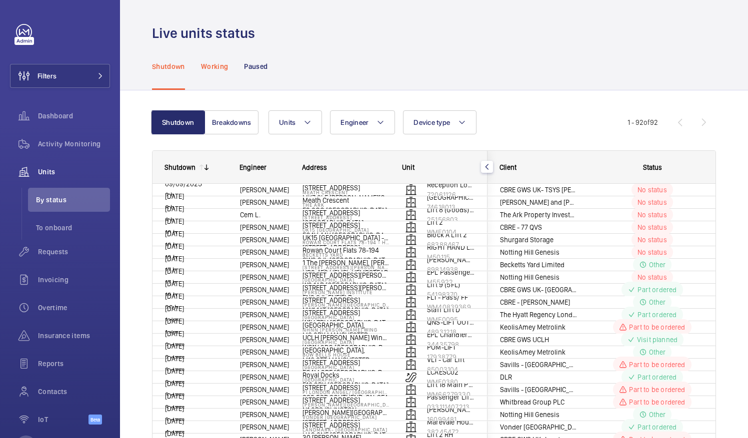
click at [223, 62] on p "Working" at bounding box center [214, 66] width 27 height 10
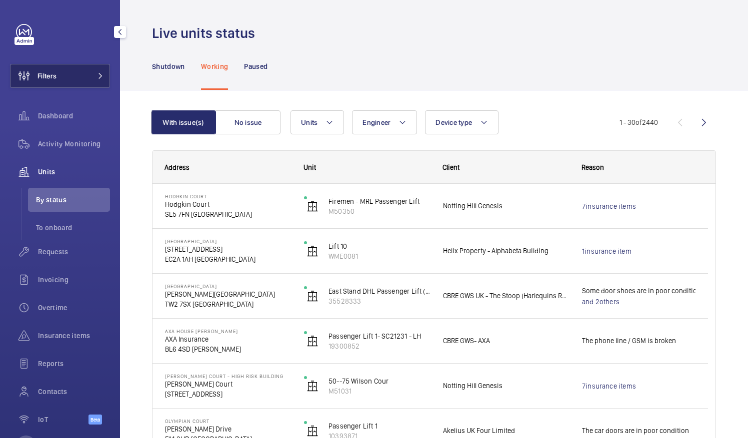
click at [75, 73] on button "Filters" at bounding box center [60, 76] width 100 height 24
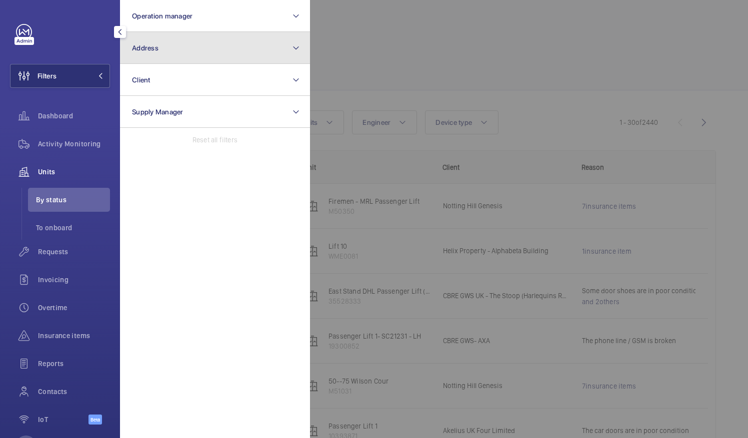
click at [204, 44] on button "Address" at bounding box center [215, 48] width 190 height 32
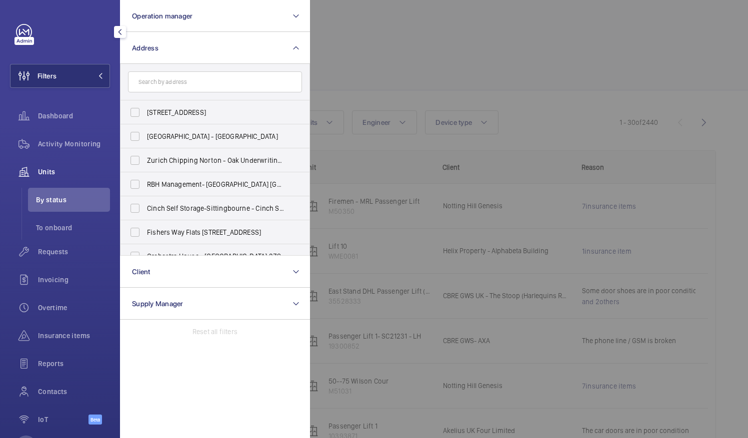
click at [225, 77] on input "text" at bounding box center [215, 81] width 174 height 21
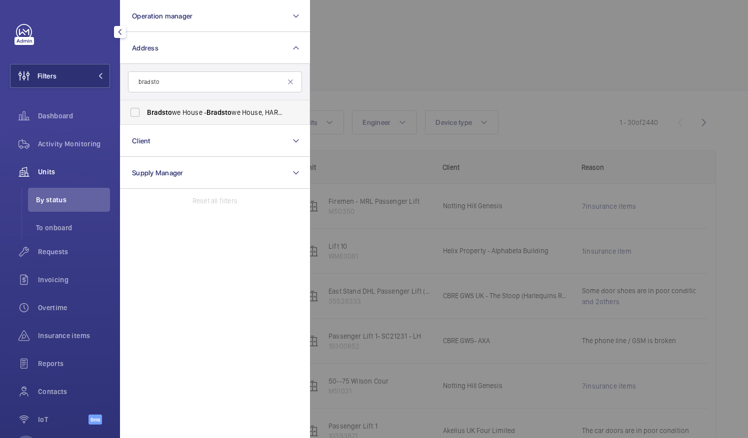
type input "bradsto"
click at [136, 117] on label "Bradsto we House - [GEOGRAPHIC_DATA]" at bounding box center [207, 112] width 174 height 24
click at [136, 117] on input "Bradsto we House - [GEOGRAPHIC_DATA]" at bounding box center [135, 112] width 20 height 20
checkbox input "true"
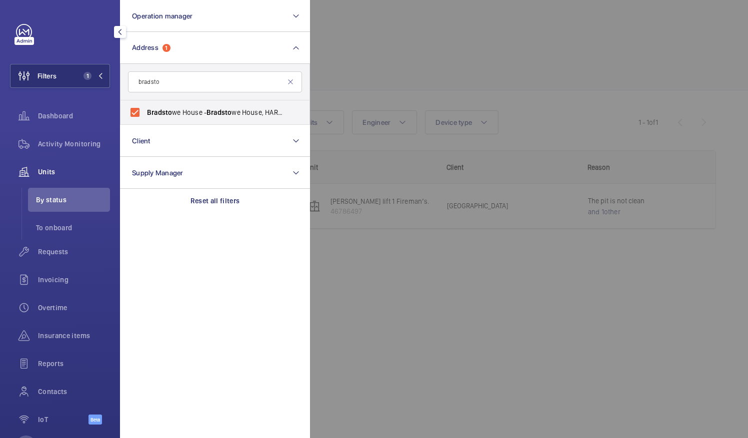
click at [426, 57] on div at bounding box center [684, 219] width 748 height 438
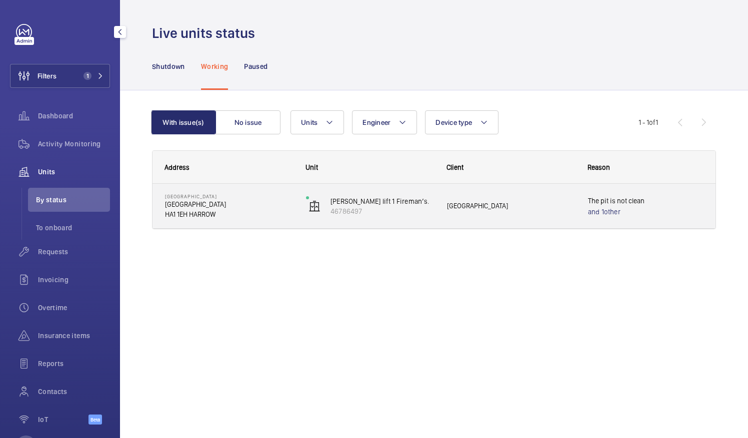
click at [260, 201] on p "[GEOGRAPHIC_DATA]" at bounding box center [229, 204] width 128 height 10
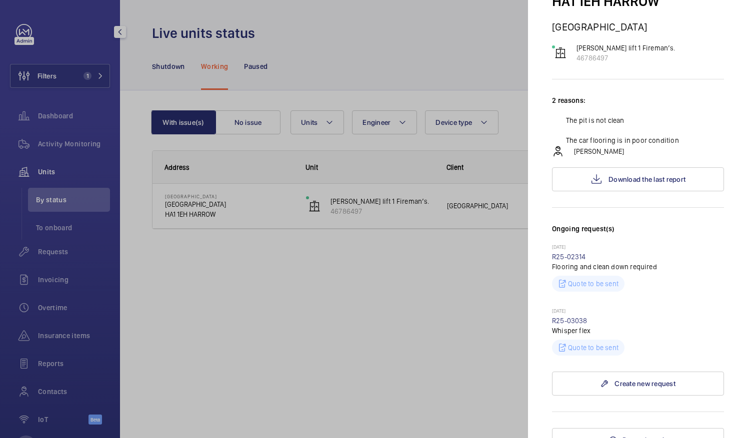
scroll to position [97, 0]
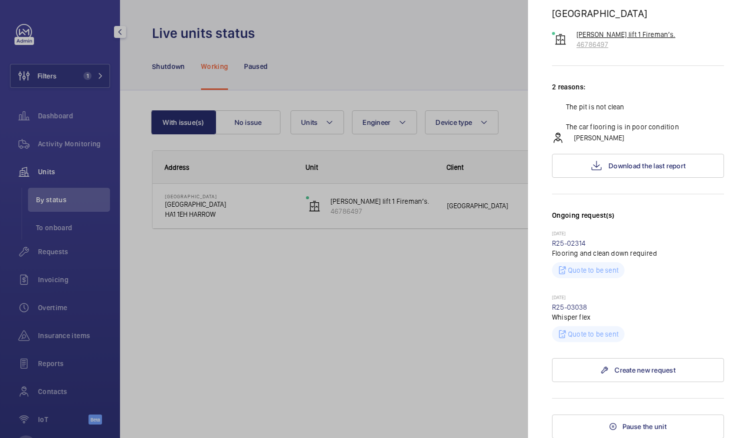
click at [613, 39] on p "[PERSON_NAME] lift 1 Fireman’s." at bounding box center [625, 34] width 99 height 10
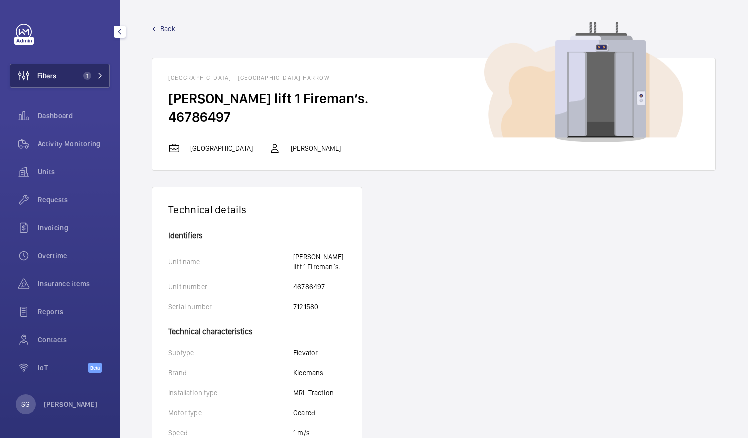
click at [92, 66] on button "Filters 1" at bounding box center [60, 76] width 100 height 24
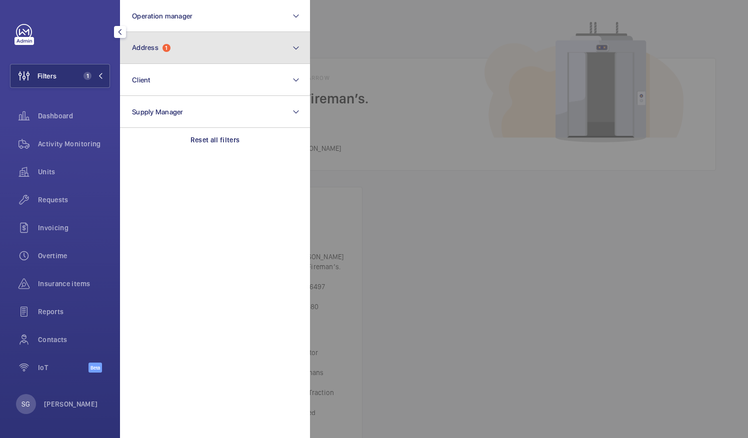
click at [175, 37] on button "Address 1" at bounding box center [215, 48] width 190 height 32
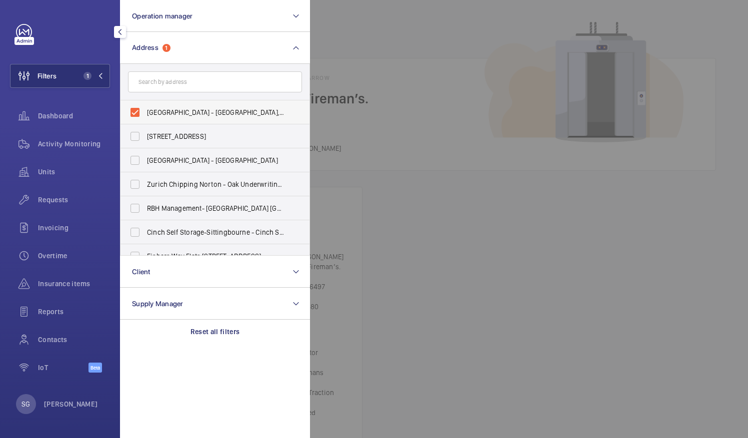
click at [136, 111] on label "[GEOGRAPHIC_DATA] - [GEOGRAPHIC_DATA], [GEOGRAPHIC_DATA] HA1 1EH" at bounding box center [207, 112] width 174 height 24
click at [136, 111] on input "[GEOGRAPHIC_DATA] - [GEOGRAPHIC_DATA], [GEOGRAPHIC_DATA] HA1 1EH" at bounding box center [135, 112] width 20 height 20
checkbox input "false"
click at [159, 84] on input "text" at bounding box center [215, 81] width 174 height 21
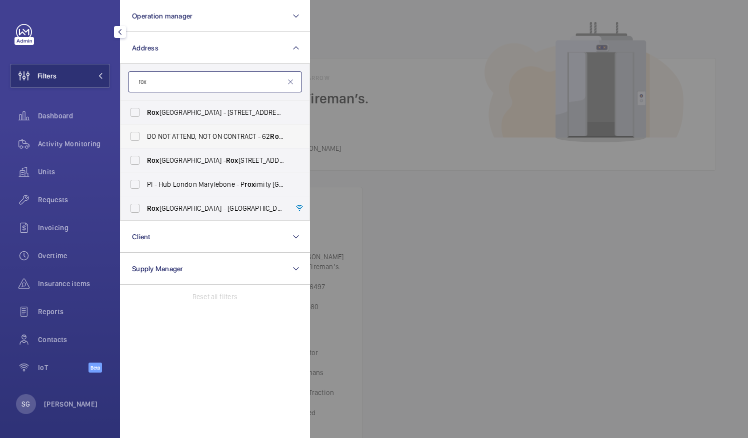
type input "rox"
click at [188, 128] on label "DO NOT ATTEND, NOT ON CONTRACT - 62 [GEOGRAPHIC_DATA] - [STREET_ADDRESS]" at bounding box center [207, 136] width 174 height 24
click at [145, 128] on input "DO NOT ATTEND, NOT ON CONTRACT - 62 [GEOGRAPHIC_DATA] - [STREET_ADDRESS]" at bounding box center [135, 136] width 20 height 20
checkbox input "true"
click at [406, 207] on div at bounding box center [684, 219] width 748 height 438
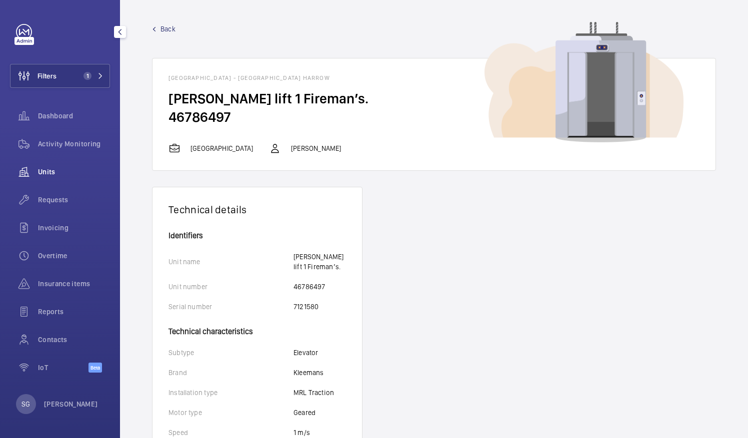
click at [68, 170] on span "Units" at bounding box center [74, 172] width 72 height 10
